Goal: Information Seeking & Learning: Learn about a topic

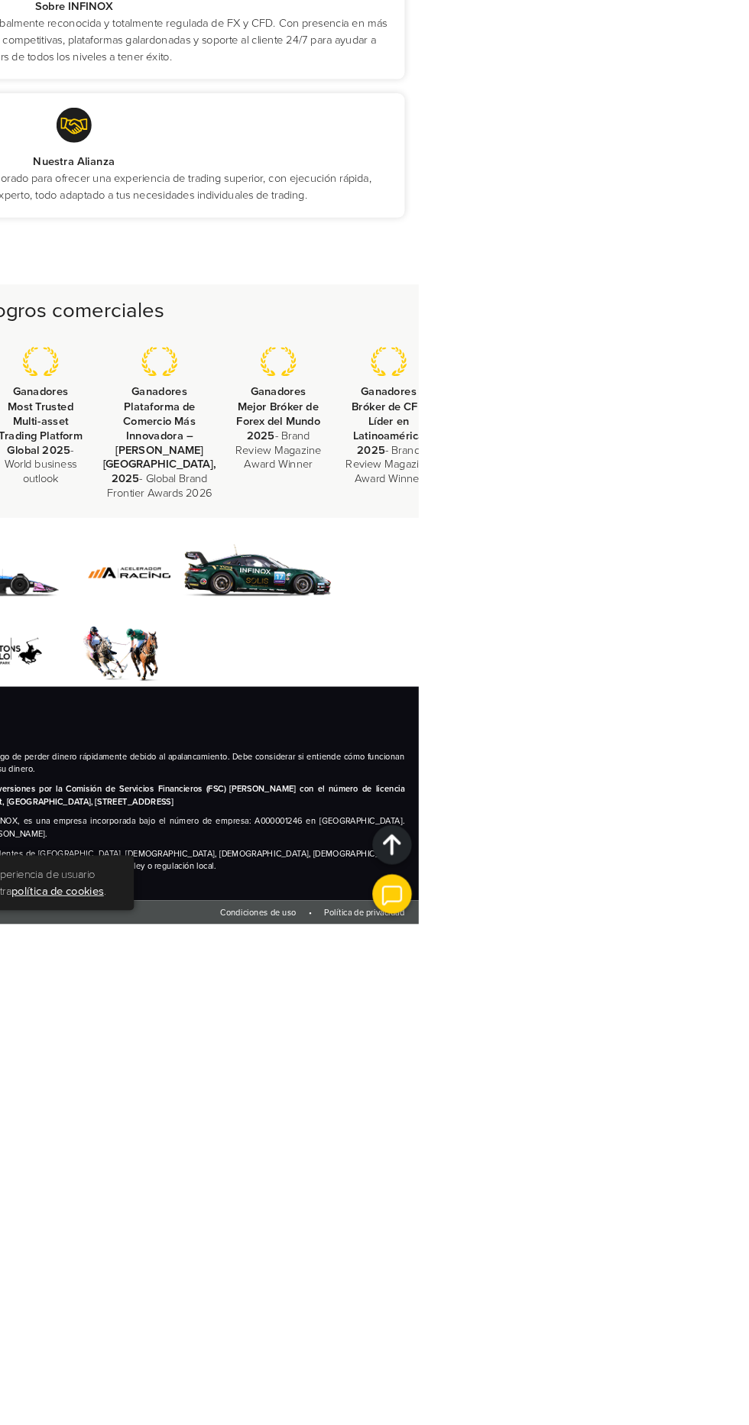
scroll to position [2445, 0]
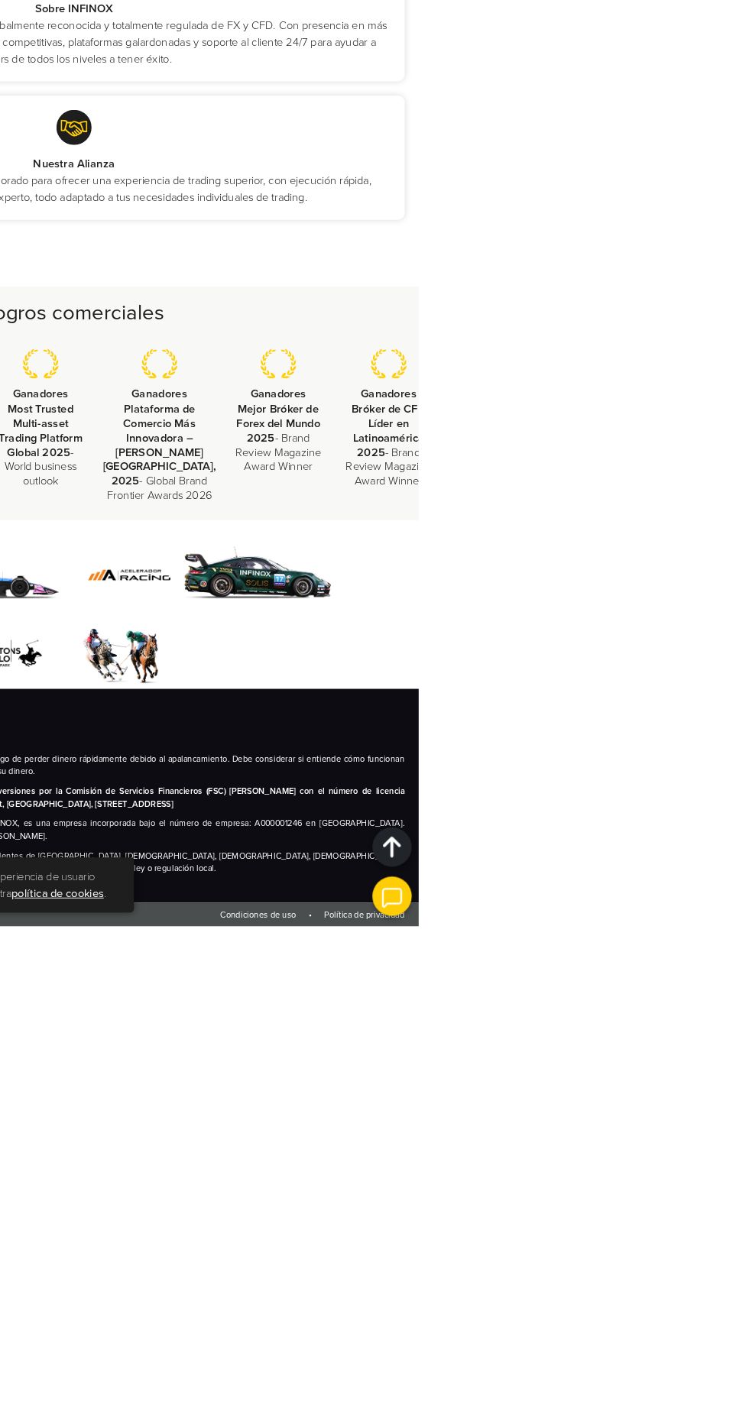
click at [748, 917] on strong "Bróker de CFD Líder en Latinoamérica 2025" at bounding box center [716, 886] width 80 height 62
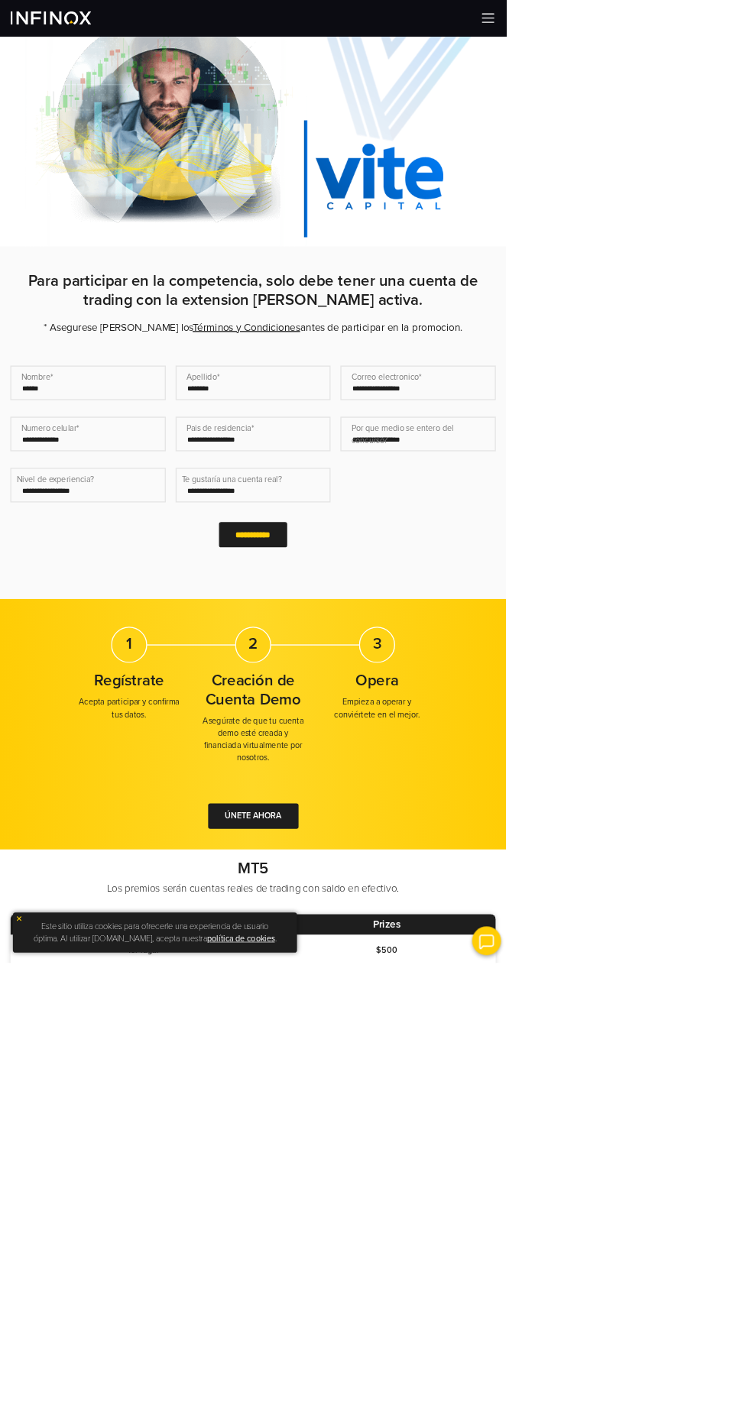
scroll to position [0, 0]
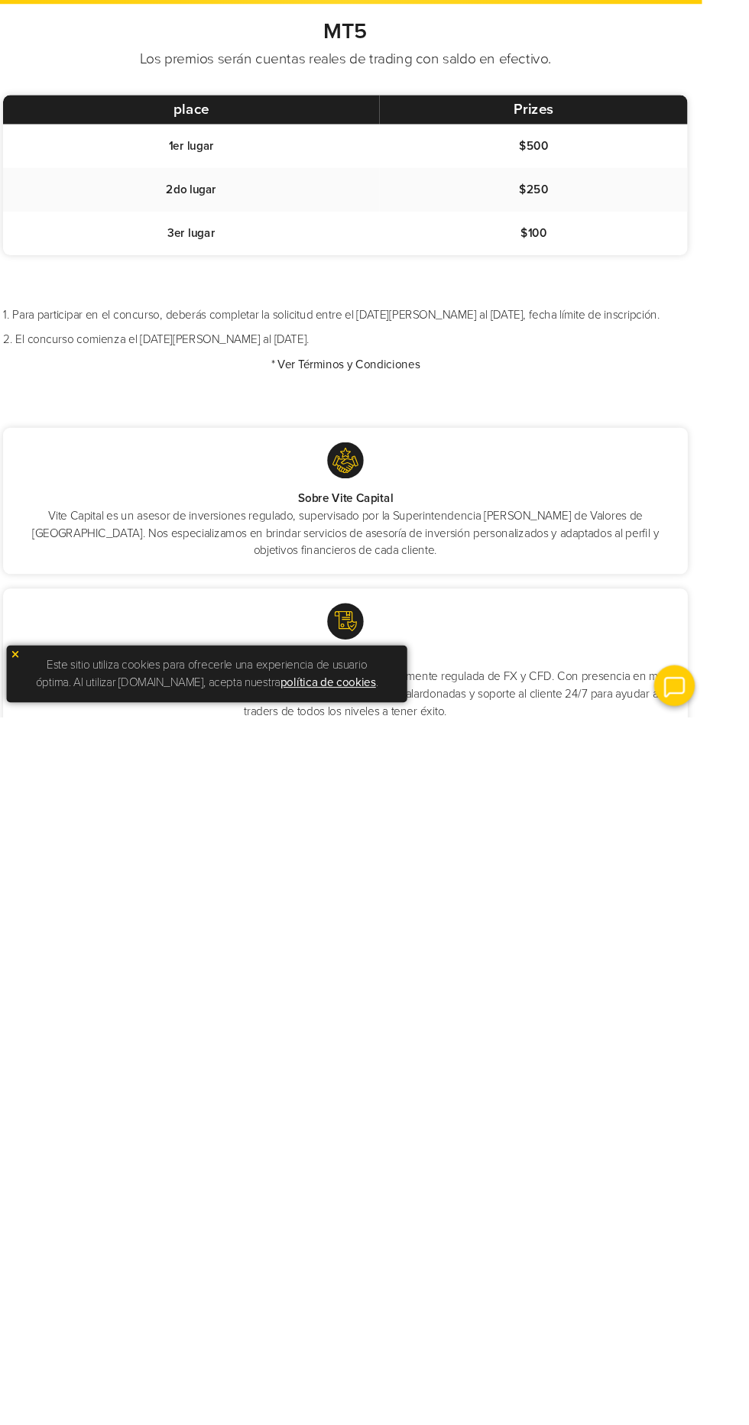
click at [452, 1063] on link "* Ver Términos y Condiciones" at bounding box center [374, 1054] width 156 height 15
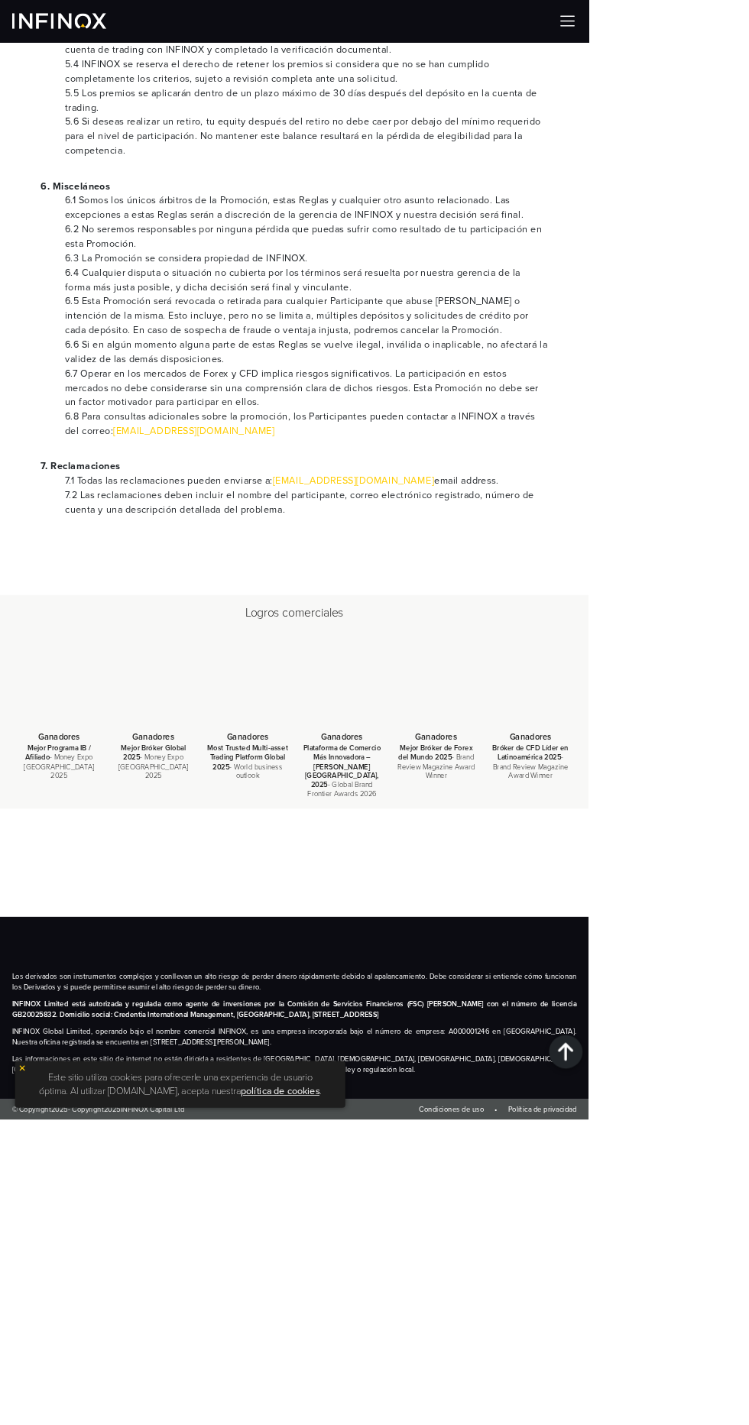
scroll to position [3072, 0]
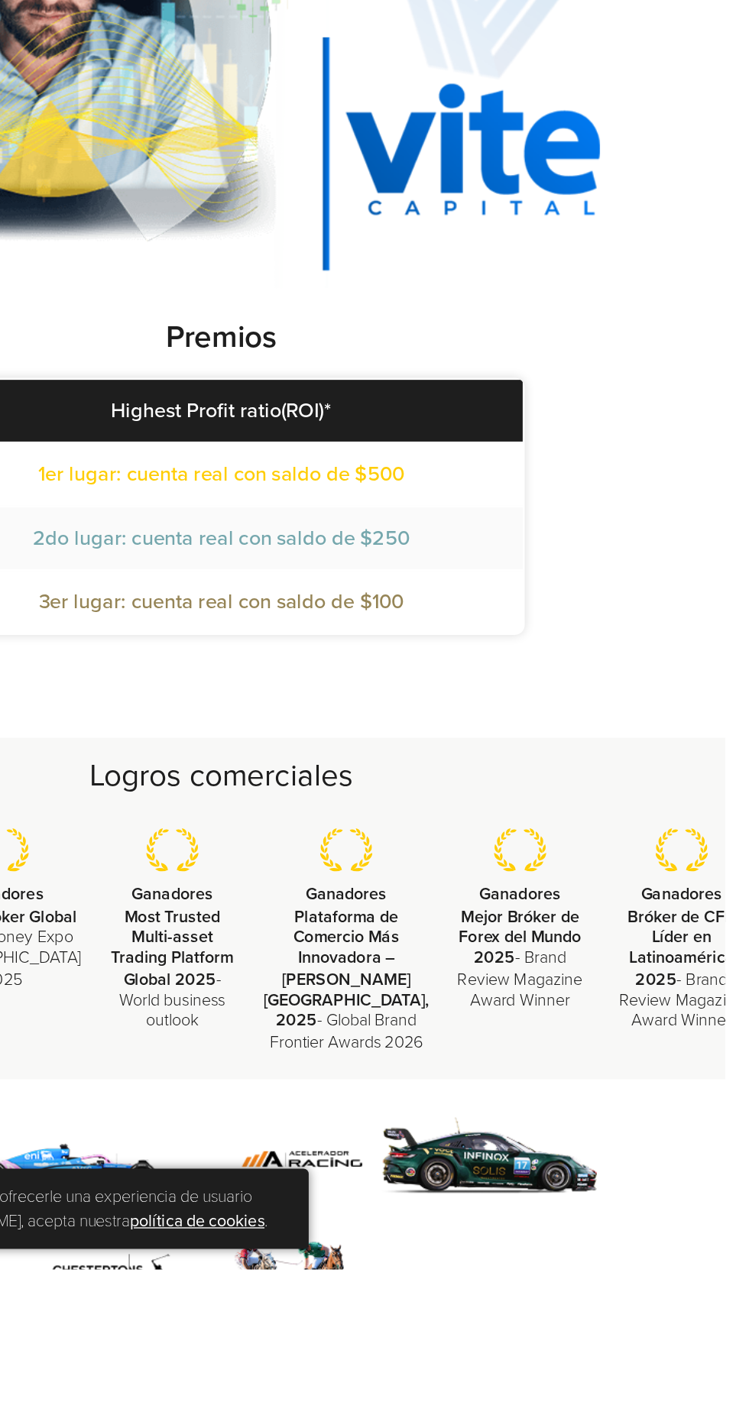
scroll to position [8, 0]
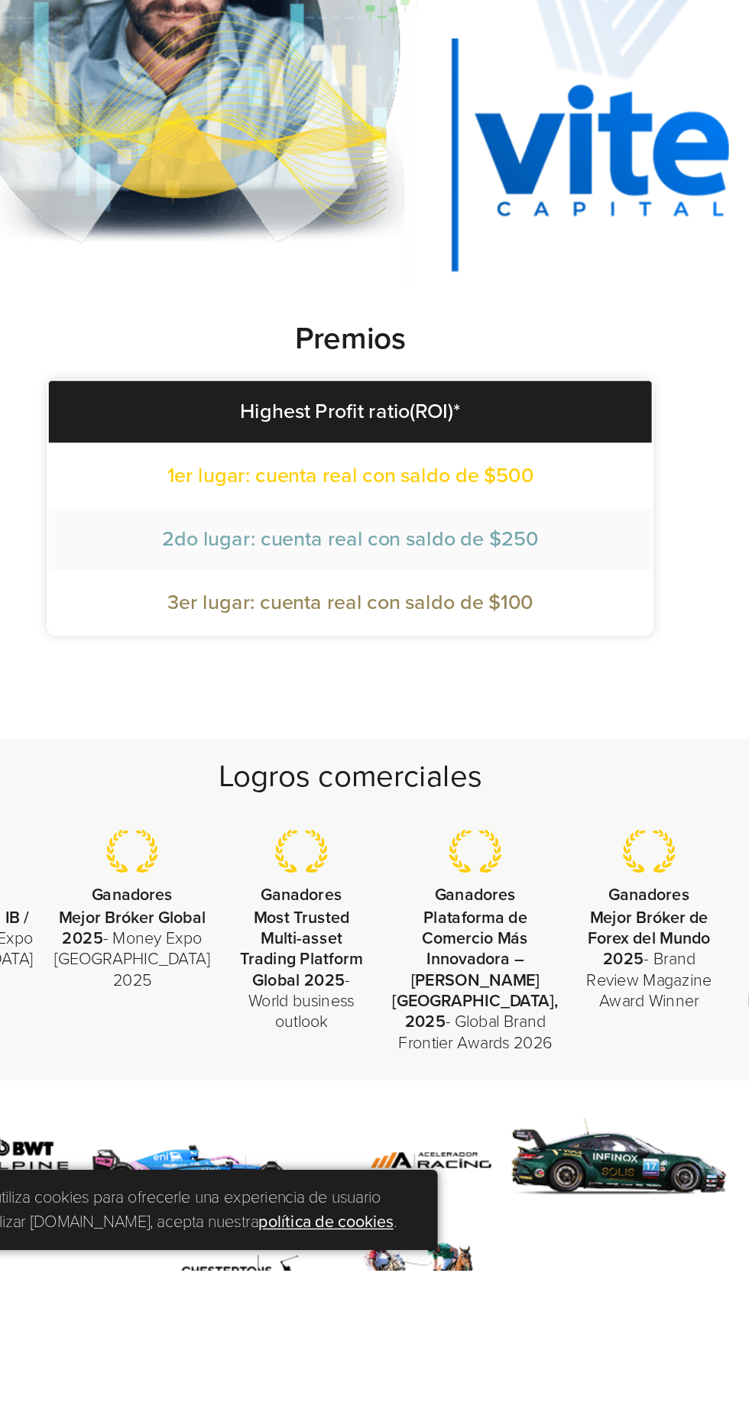
click at [396, 744] on strong "Premios" at bounding box center [374, 732] width 83 height 28
click at [496, 810] on th "Highest Profit ratio(ROI)*" at bounding box center [374, 787] width 448 height 46
click at [497, 857] on td "1er lugar: cuenta real con saldo de $500" at bounding box center [374, 834] width 448 height 46
click at [506, 891] on span "2do lugar: cuenta real con saldo de $250" at bounding box center [375, 881] width 280 height 18
click at [484, 938] on span "3er lugar: cuenta real con saldo de $100" at bounding box center [374, 929] width 271 height 18
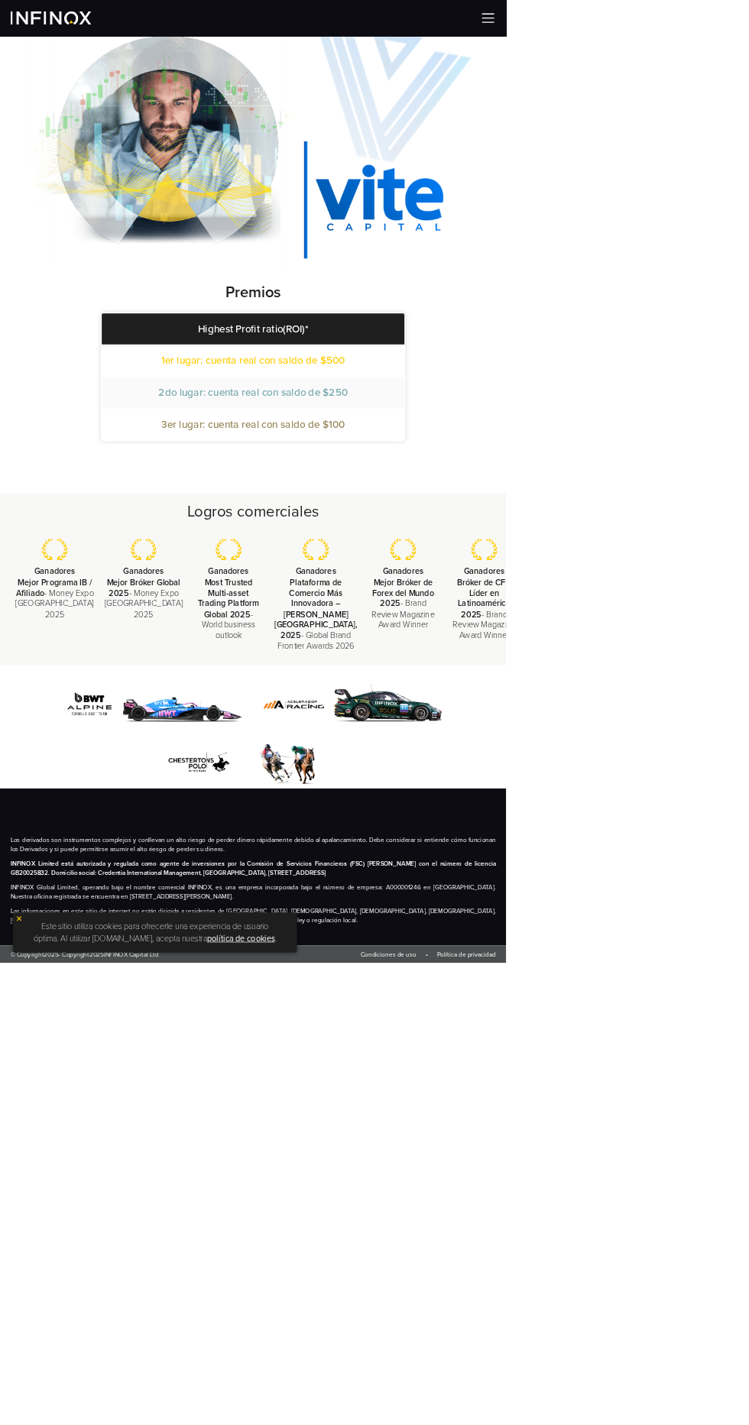
scroll to position [528, 0]
click at [733, 26] on img at bounding box center [721, 26] width 23 height 23
